Goal: Task Accomplishment & Management: Manage account settings

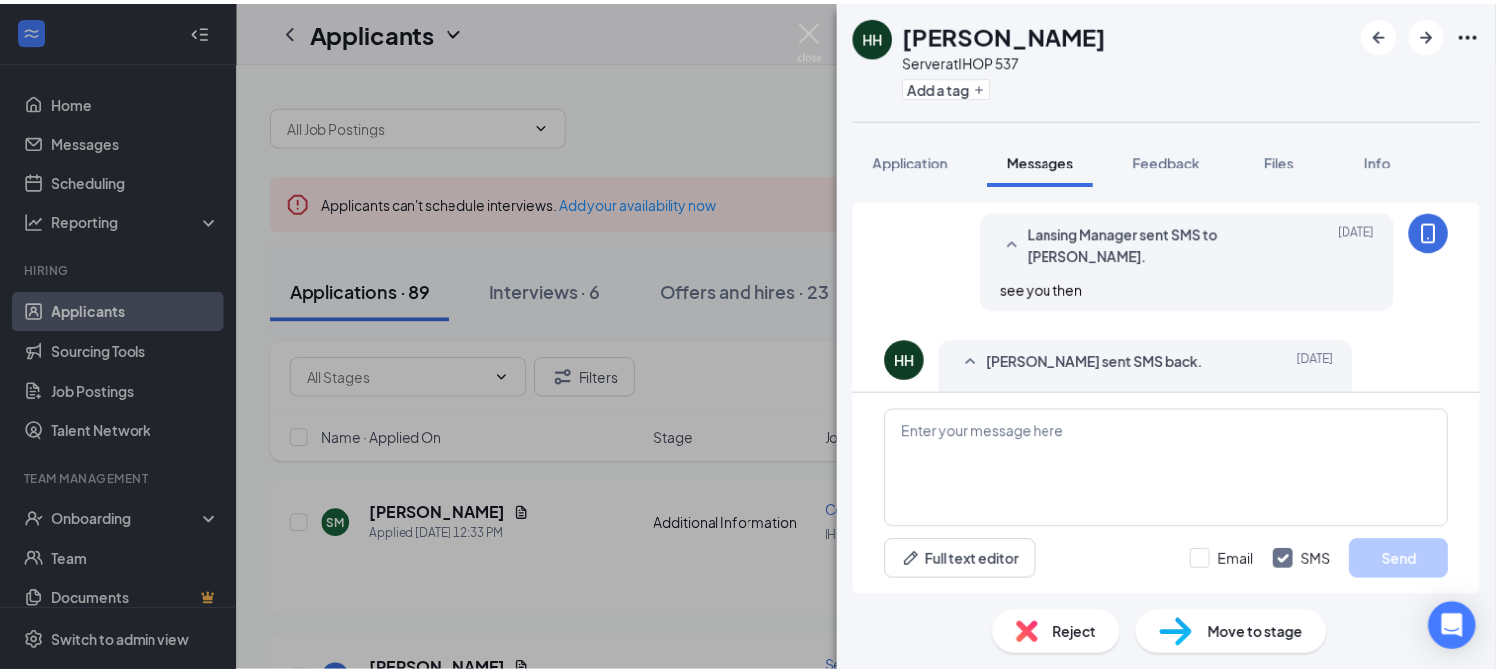
scroll to position [1071, 0]
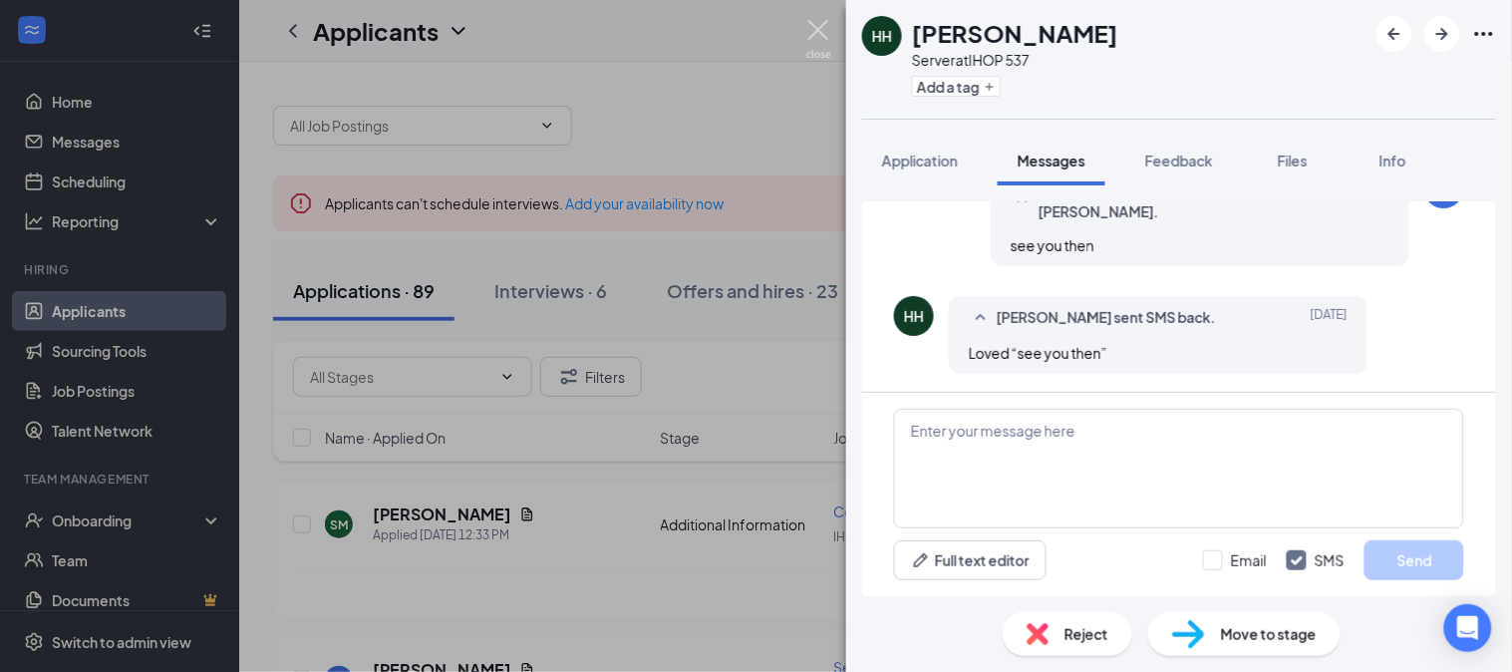
click at [820, 22] on img at bounding box center [818, 39] width 25 height 39
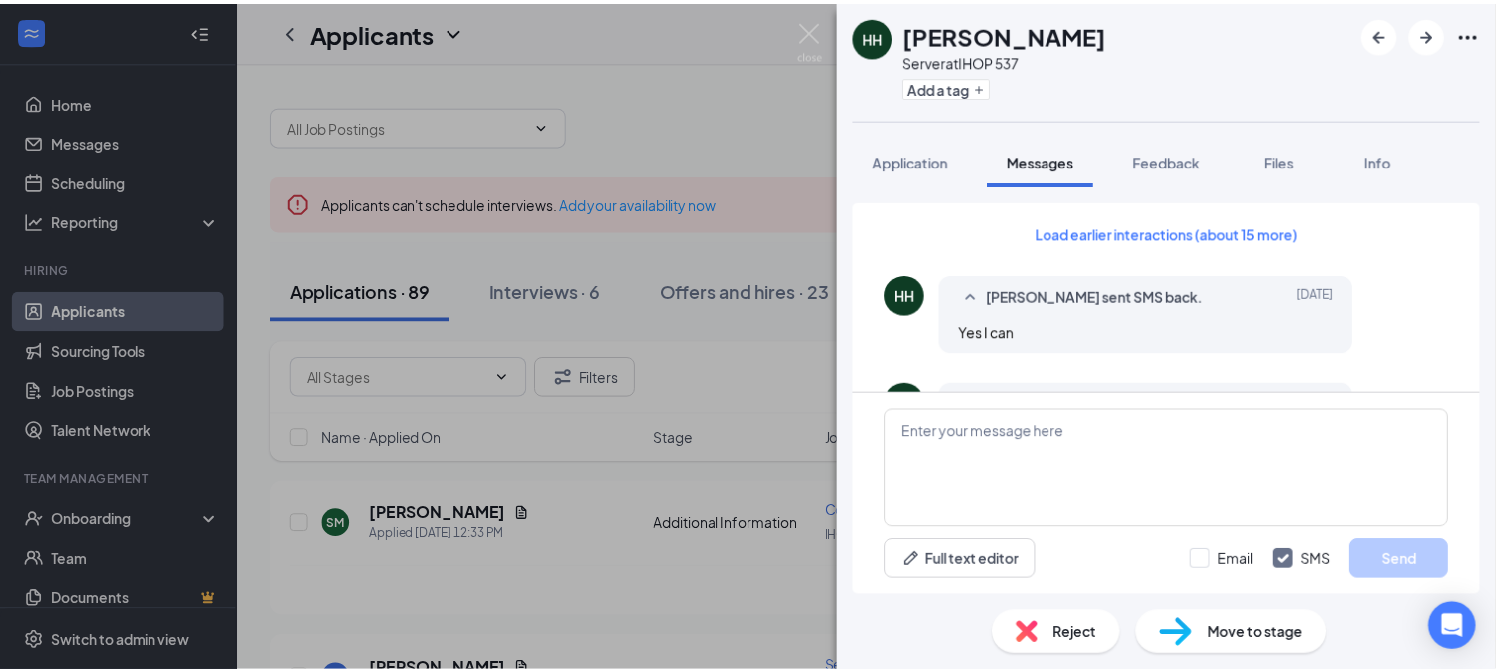
scroll to position [1071, 0]
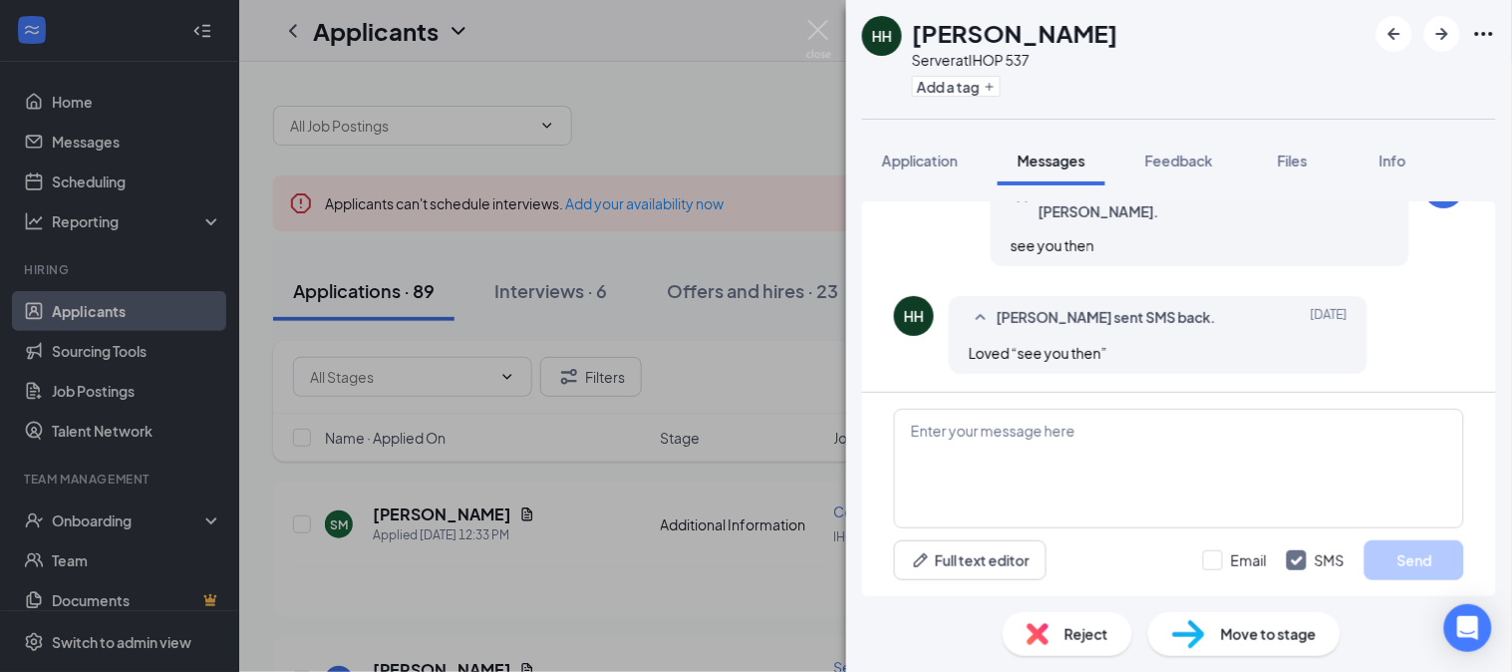
click at [1069, 634] on span "Reject" at bounding box center [1086, 634] width 44 height 22
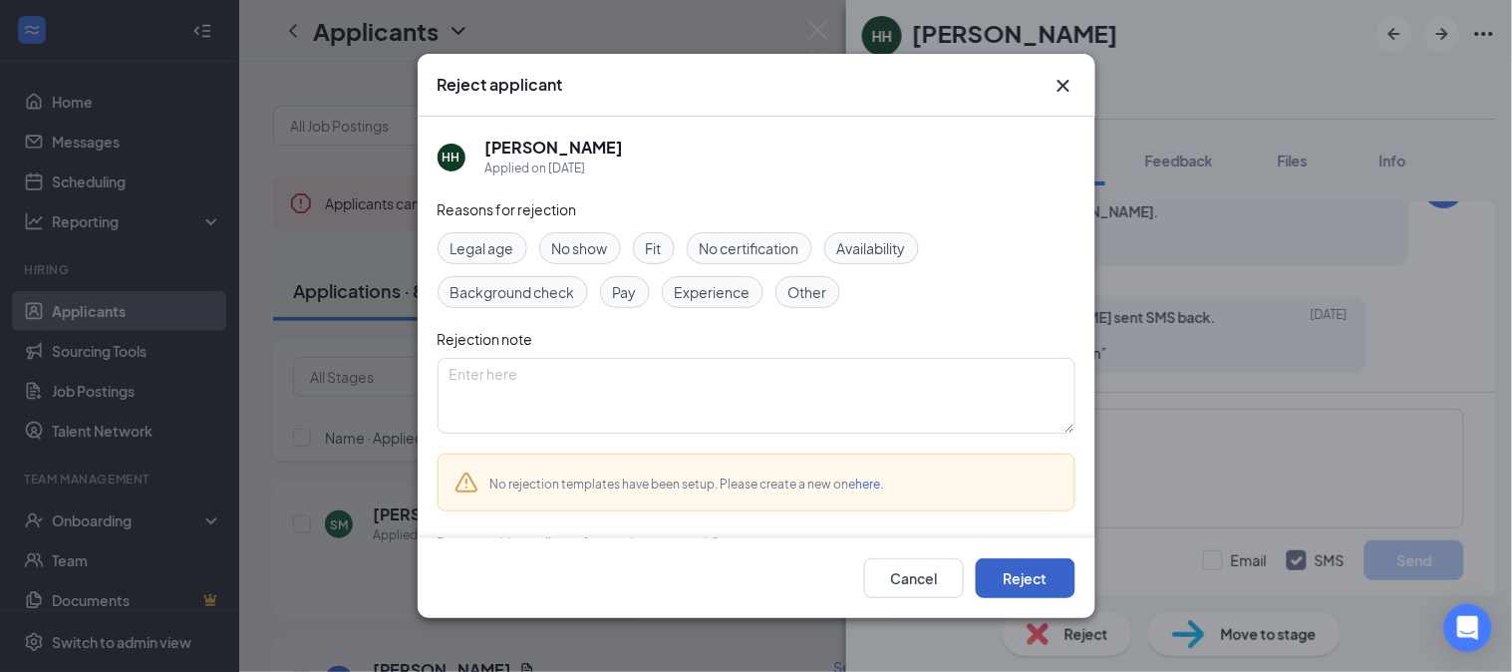
click at [1020, 562] on button "Reject" at bounding box center [1026, 578] width 100 height 40
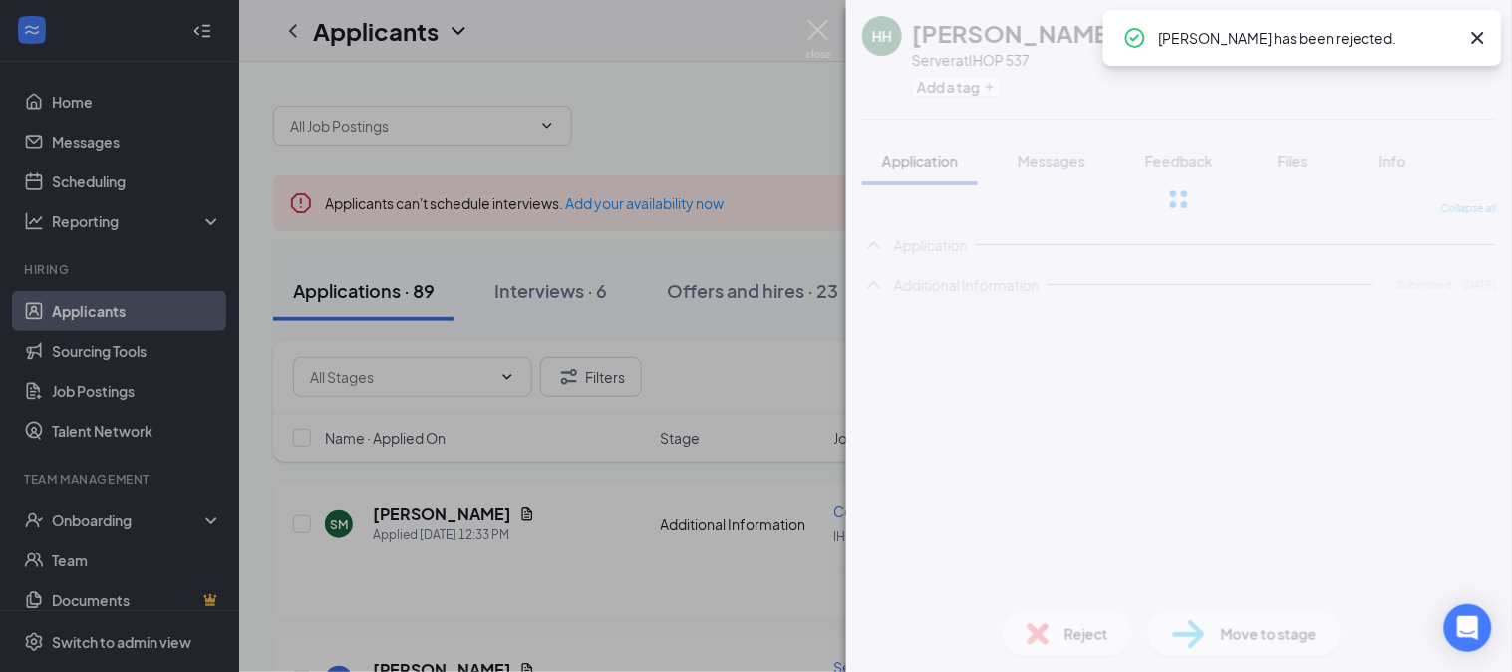
click at [785, 416] on div "HH Harley Holdridge Server at IHOP 537 Add a tag Application Messages Feedback …" at bounding box center [756, 336] width 1512 height 672
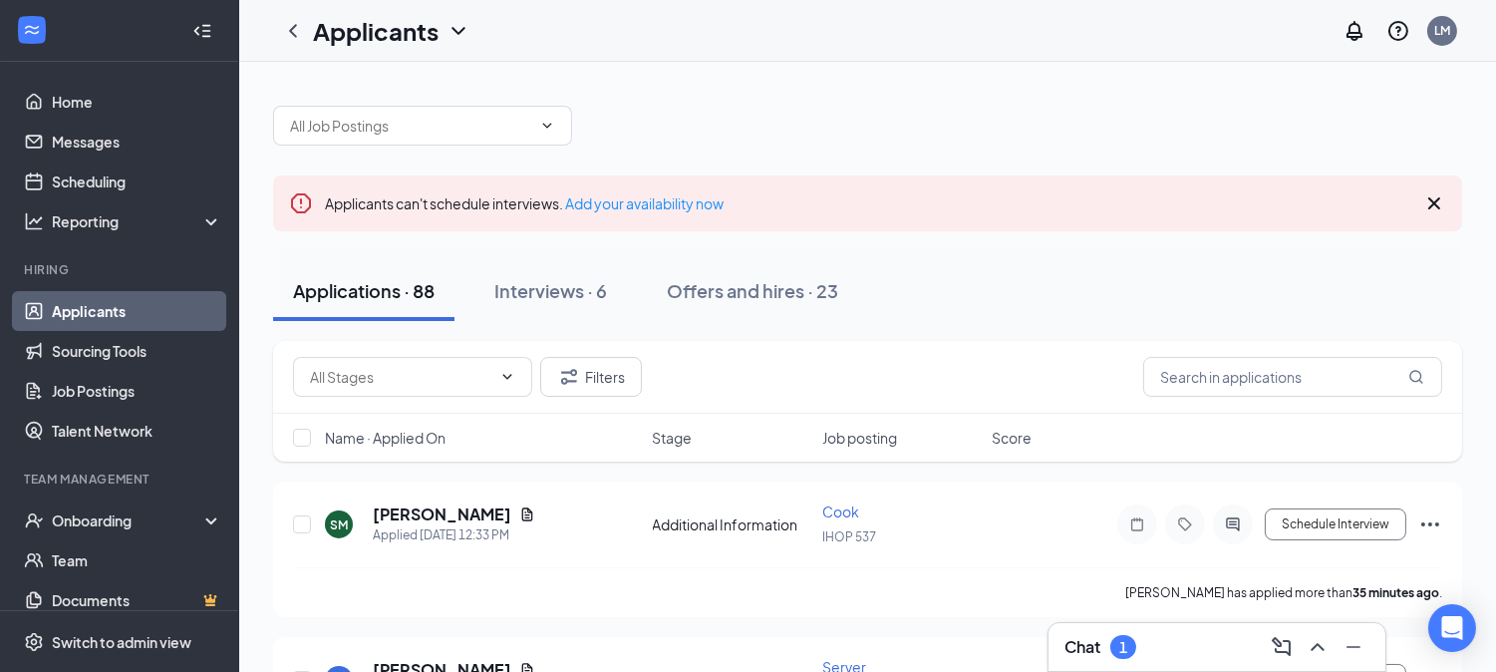
click at [1164, 635] on div "Chat 1" at bounding box center [1216, 647] width 305 height 32
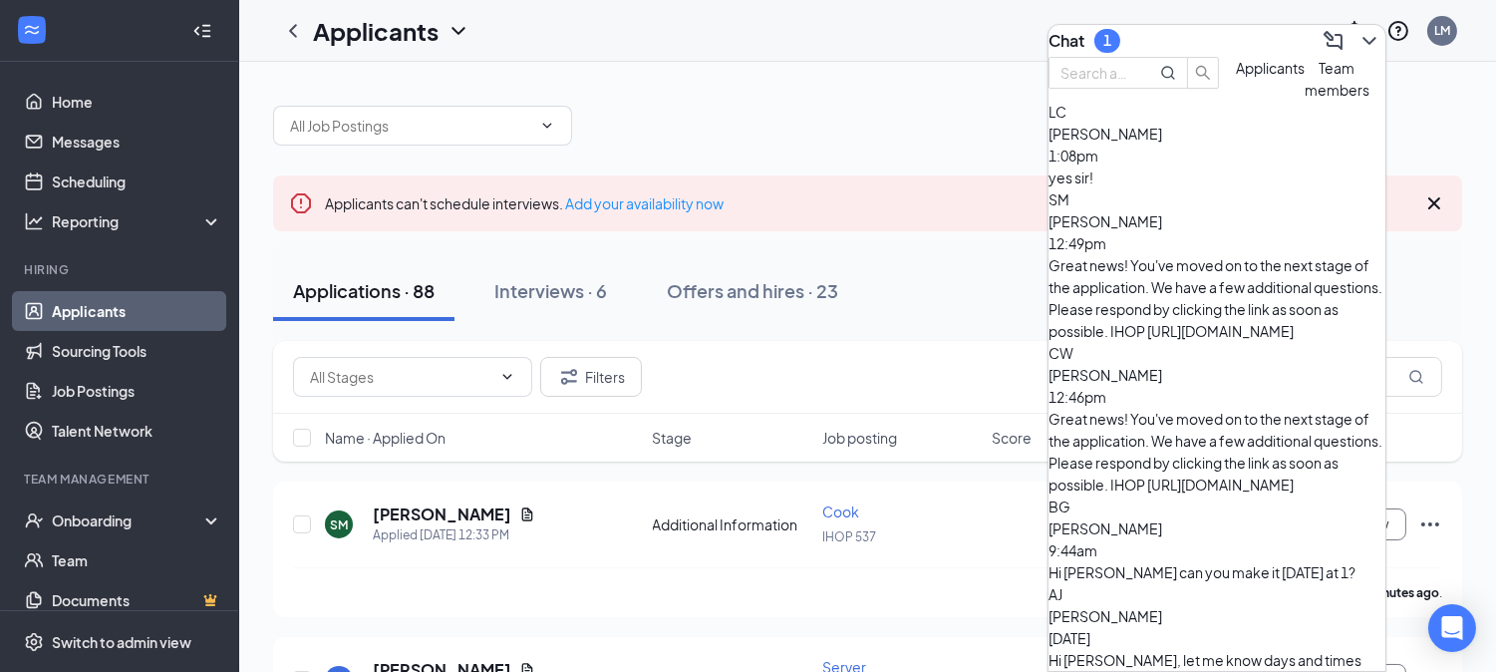
click at [1152, 143] on span "Logan Clark" at bounding box center [1105, 134] width 114 height 18
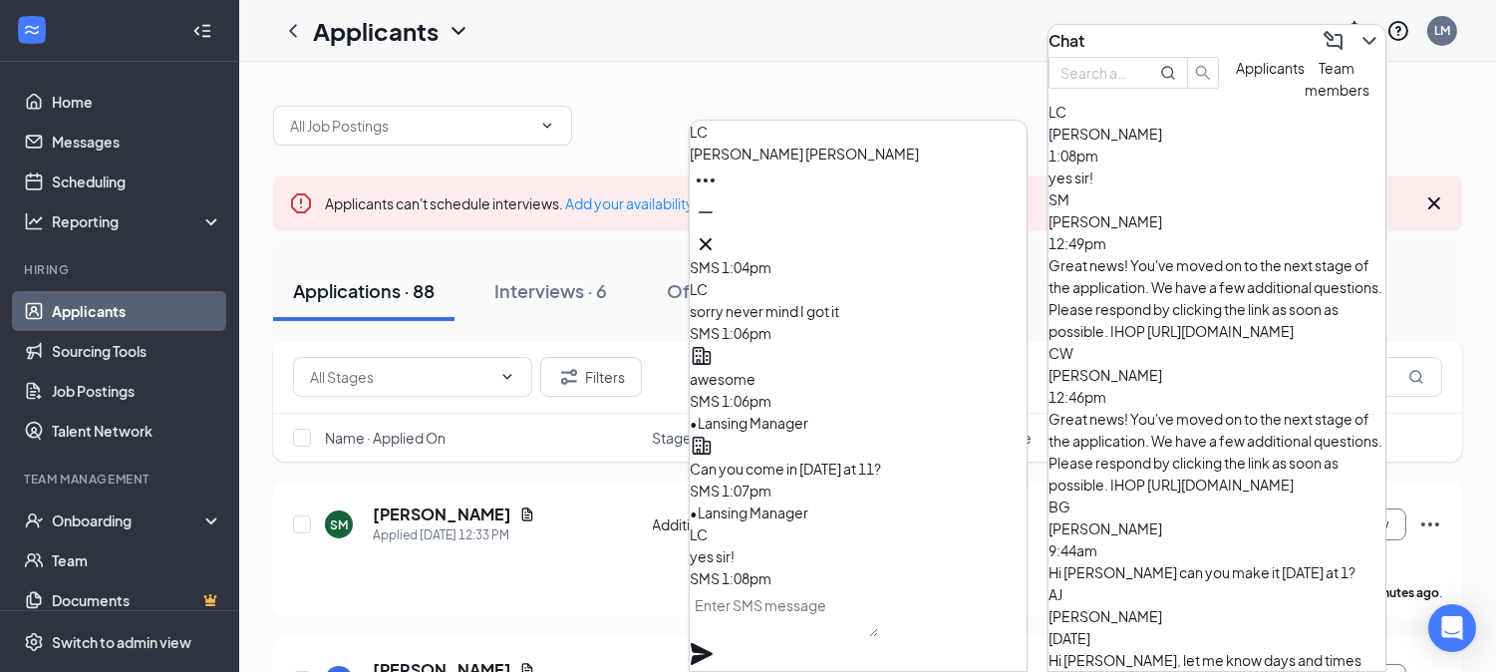
click at [749, 637] on textarea at bounding box center [784, 613] width 188 height 48
type textarea "See You Then"
click at [713, 643] on icon "Plane" at bounding box center [702, 654] width 22 height 22
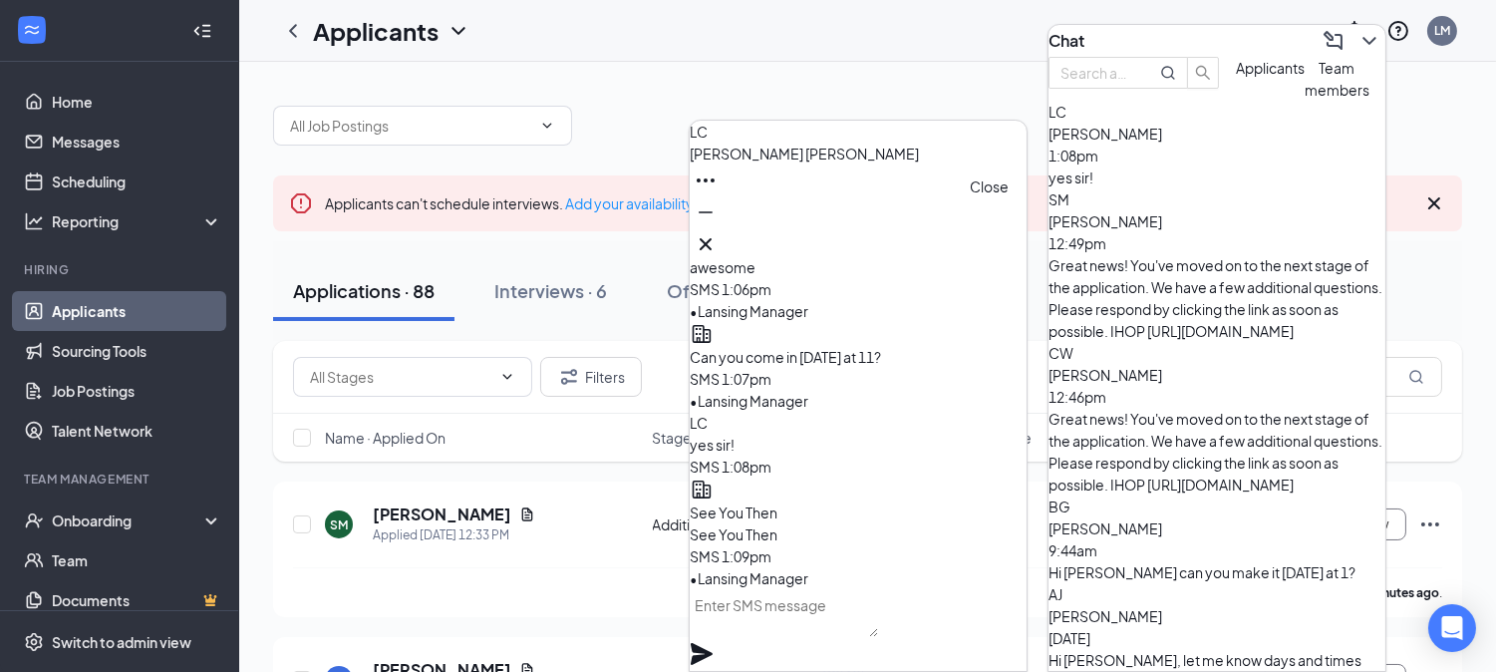
click at [712, 238] on icon "Cross" at bounding box center [706, 244] width 12 height 12
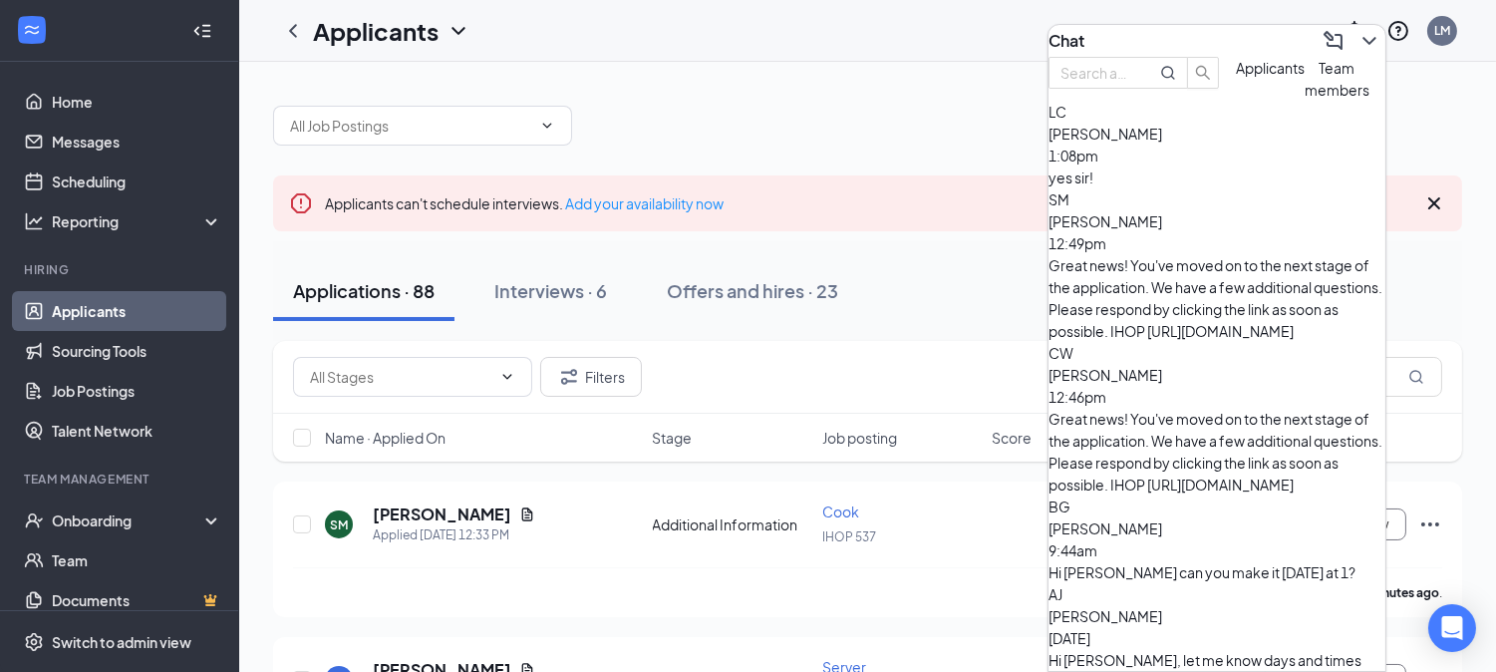
click at [1357, 33] on icon "ChevronDown" at bounding box center [1369, 41] width 24 height 24
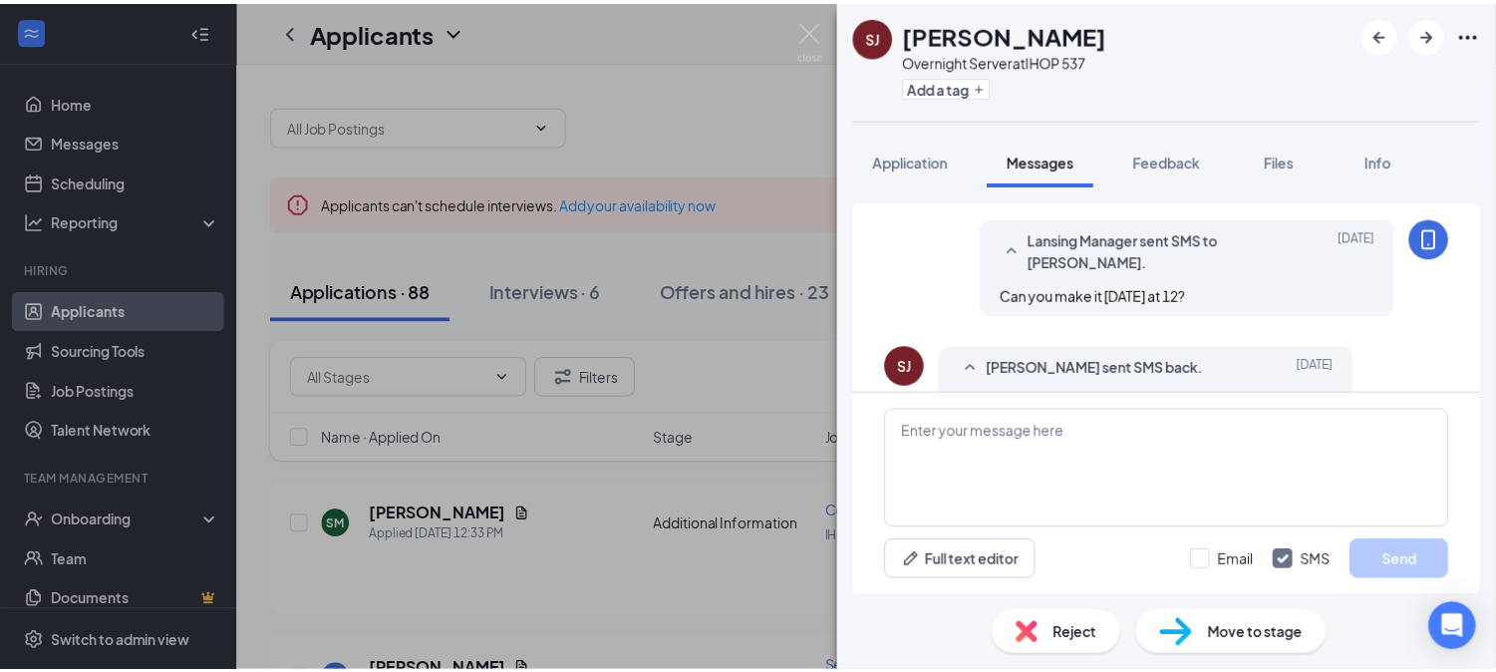
scroll to position [674, 0]
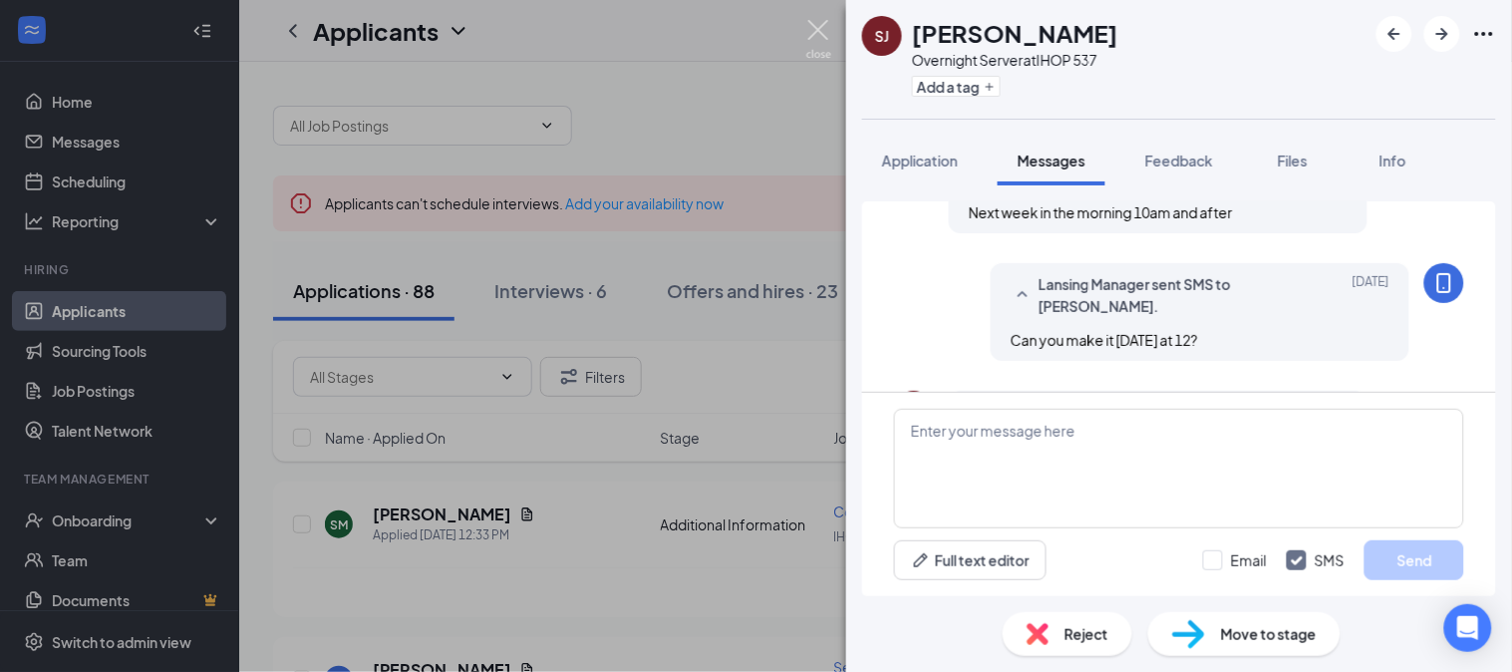
click at [818, 32] on img at bounding box center [818, 39] width 25 height 39
